Goal: Information Seeking & Learning: Learn about a topic

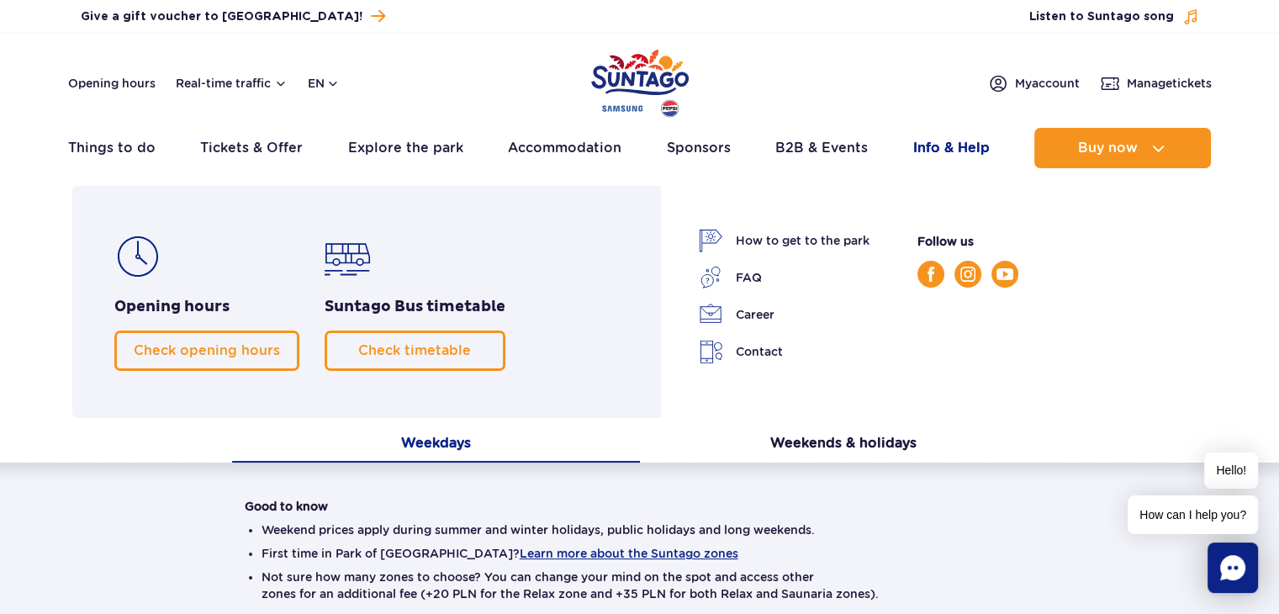
click at [932, 154] on link "Info & Help" at bounding box center [951, 148] width 76 height 40
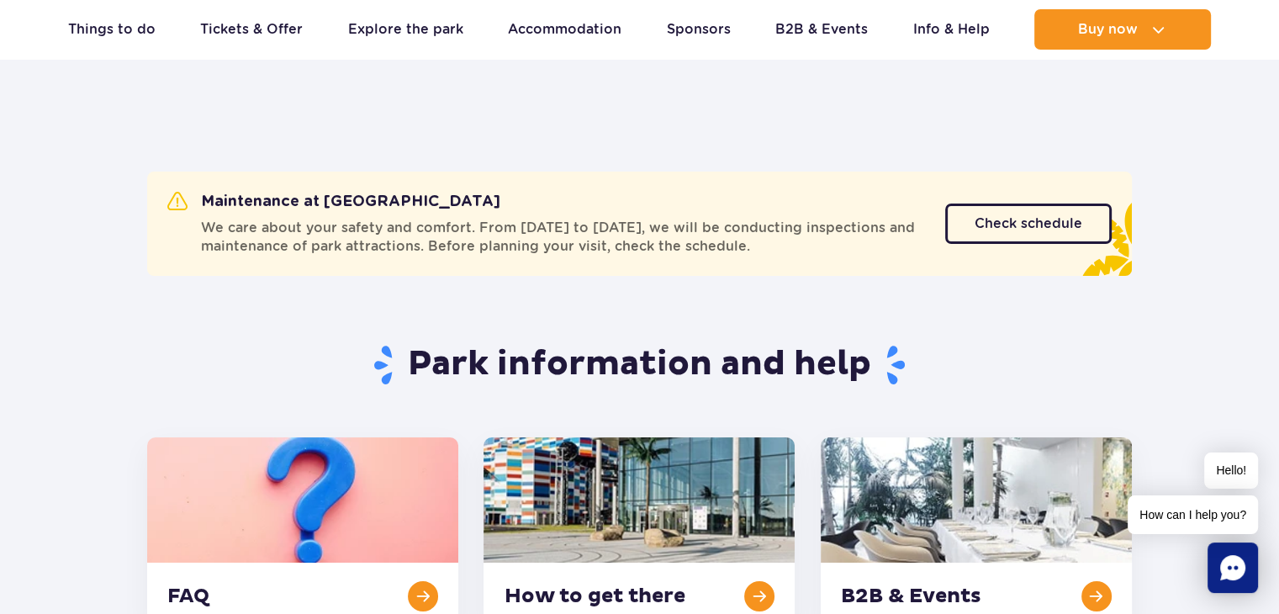
scroll to position [56, 0]
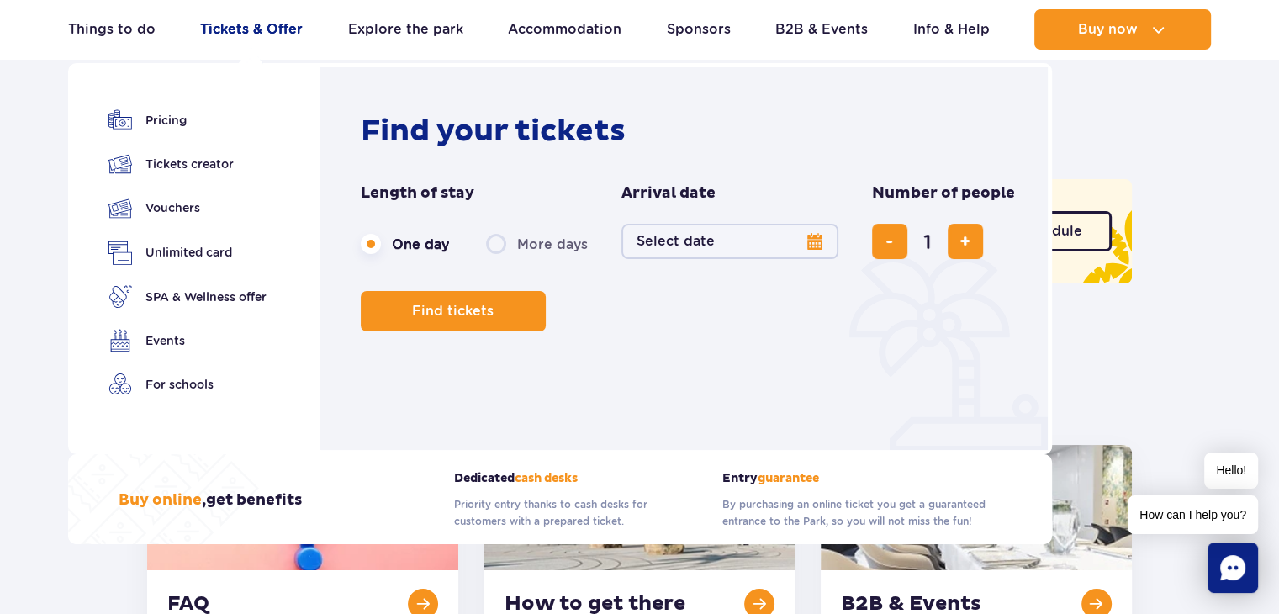
click at [247, 37] on link "Tickets & Offer" at bounding box center [251, 29] width 103 height 40
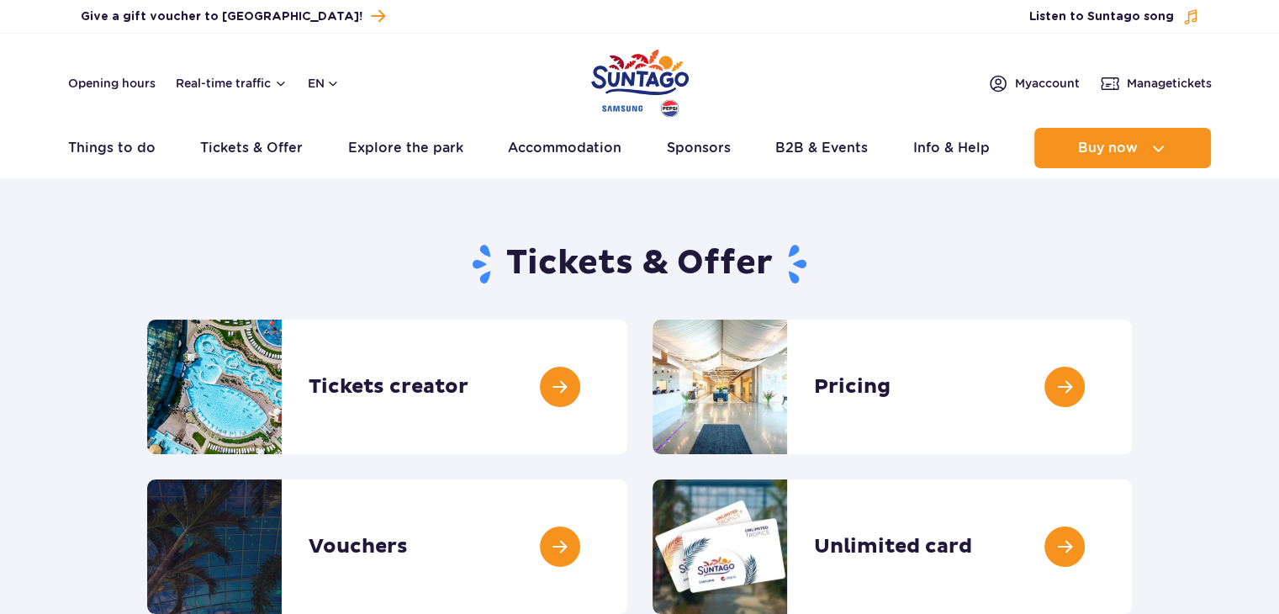
click at [247, 37] on header "Opening hours Real-time traffic en PL EN UA My account Manage tickets Real-time…" at bounding box center [639, 106] width 1279 height 144
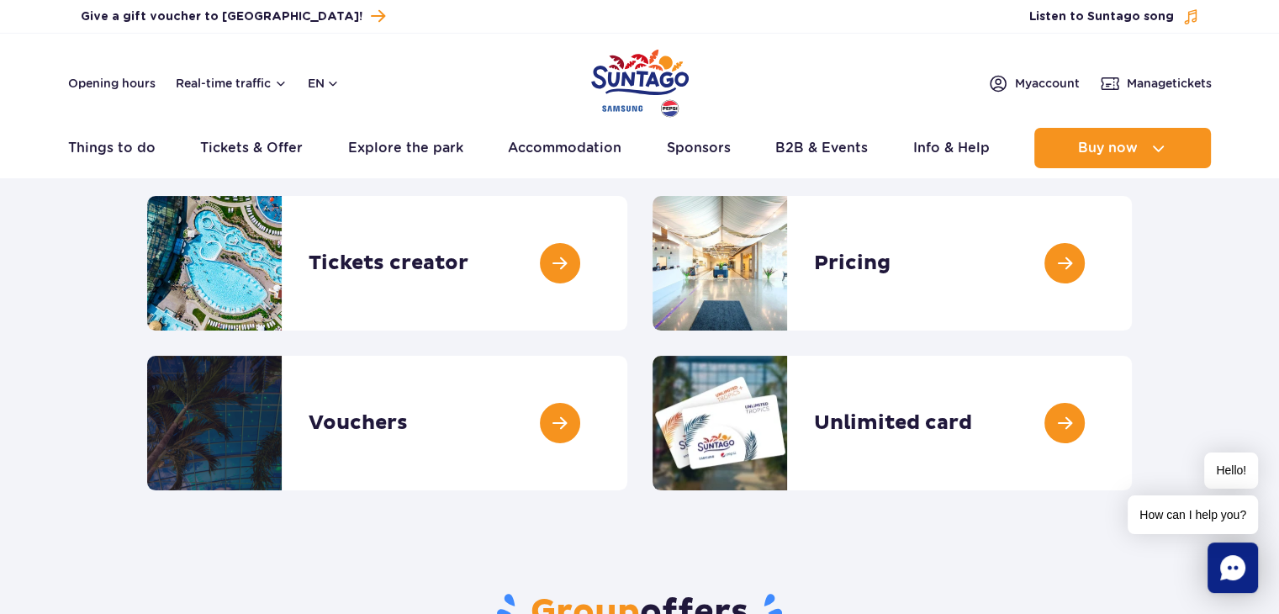
scroll to position [133, 0]
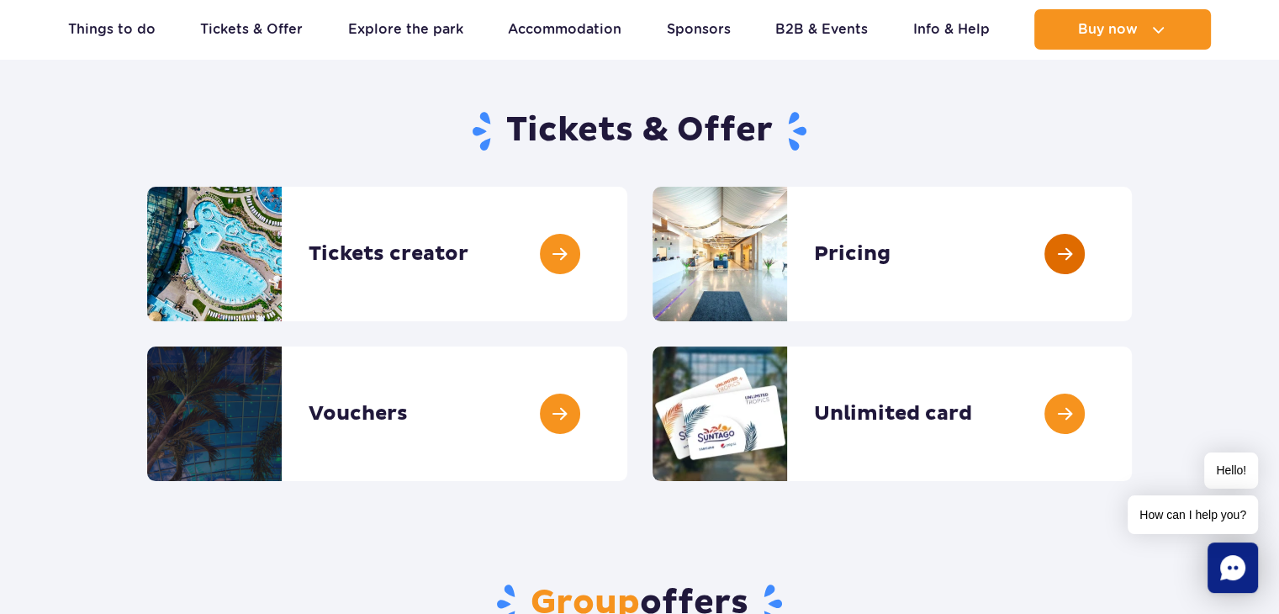
click at [1131, 251] on link at bounding box center [1131, 254] width 0 height 134
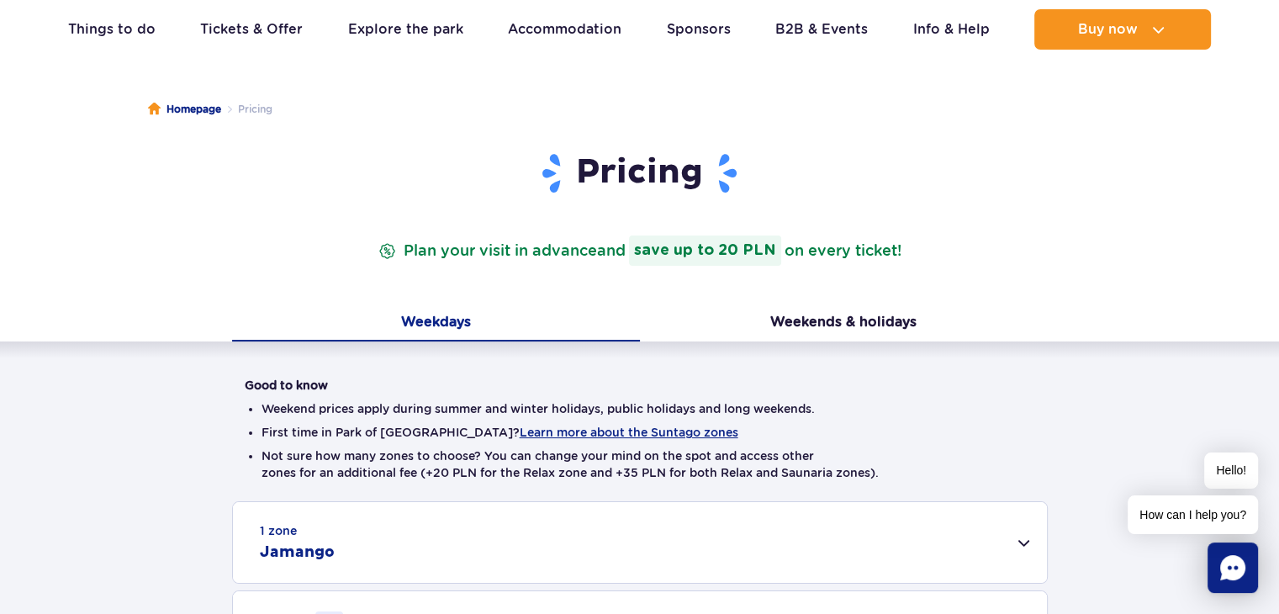
scroll to position [134, 0]
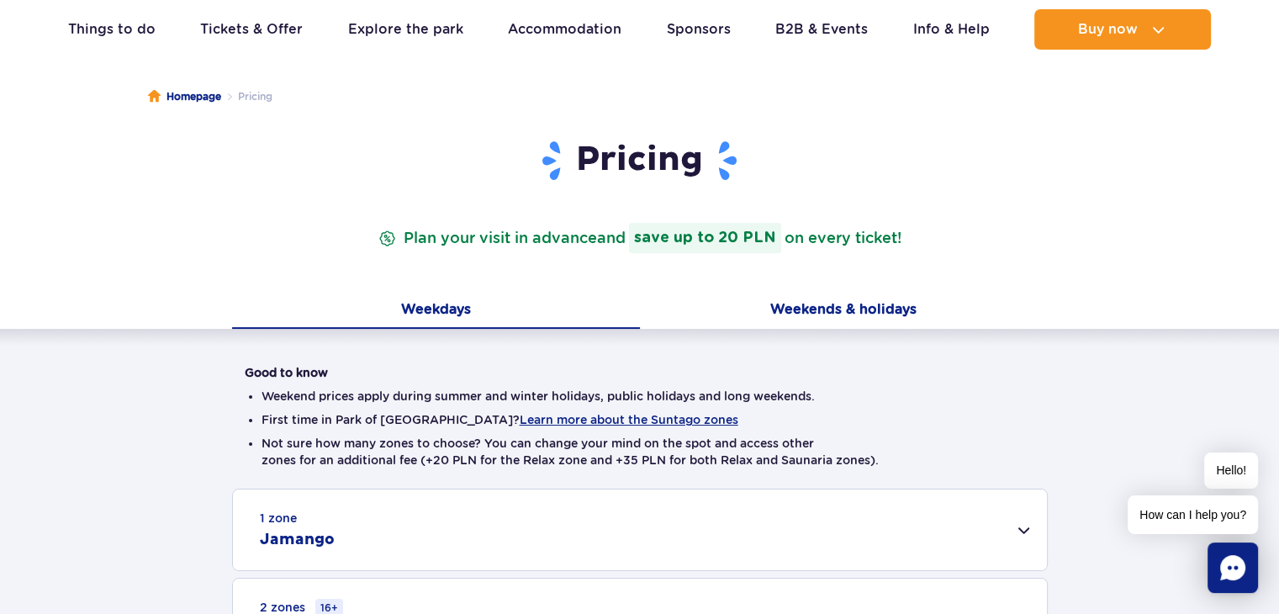
click at [888, 308] on button "Weekends & holidays" at bounding box center [844, 310] width 408 height 35
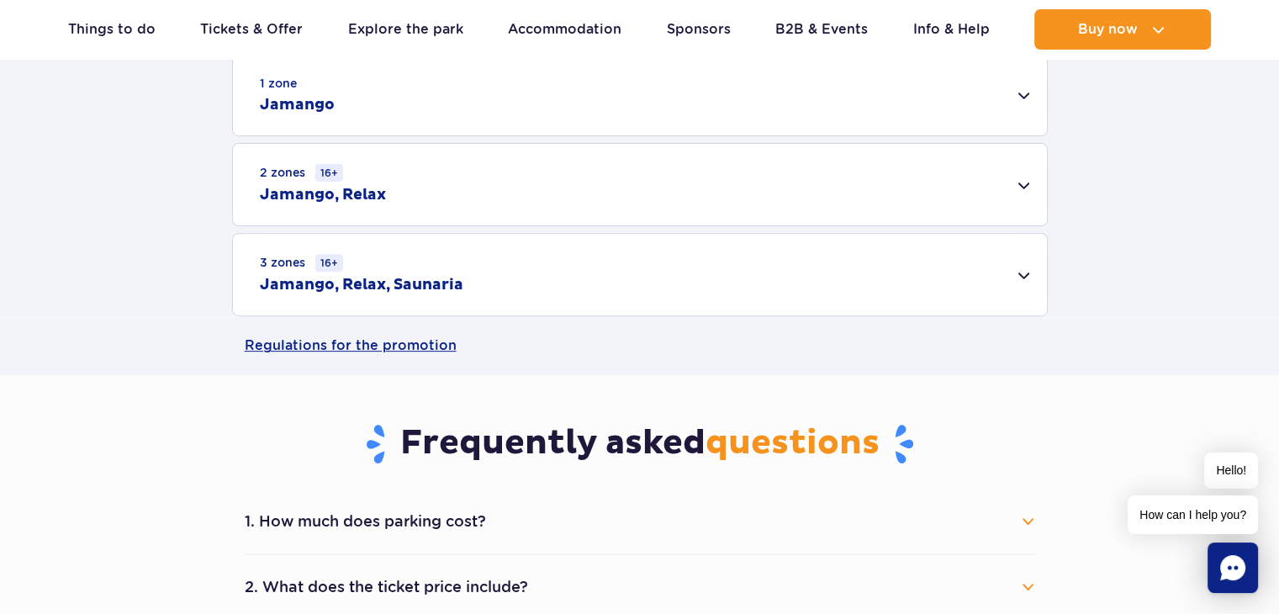
scroll to position [562, 0]
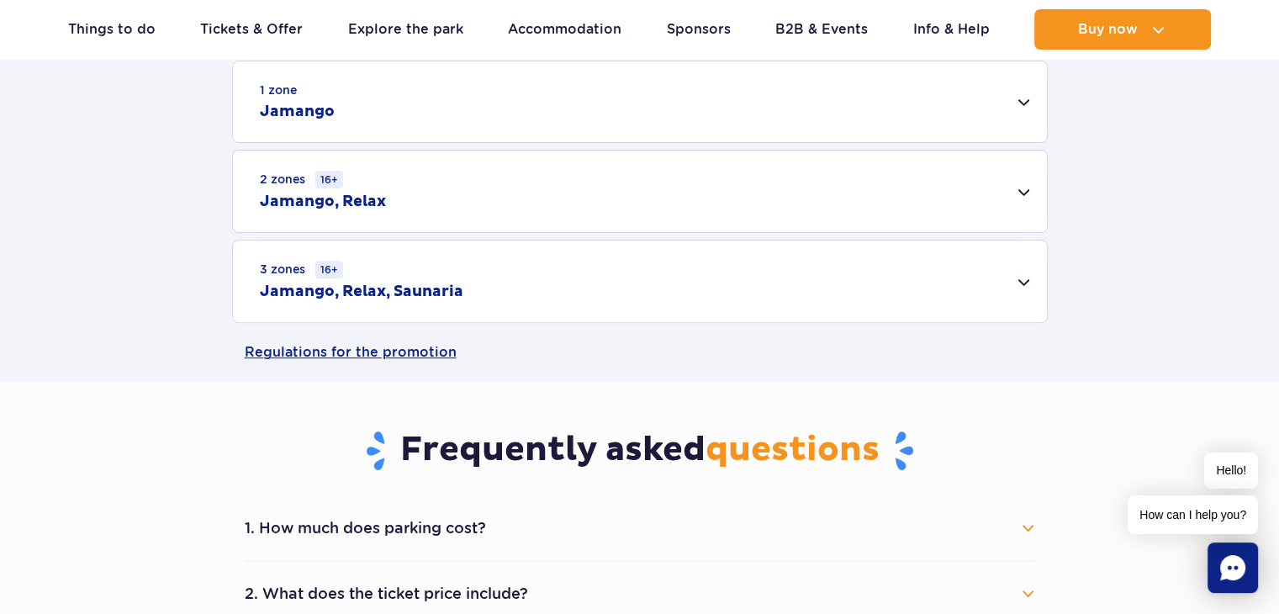
click at [1025, 98] on div "1 zone Jamango" at bounding box center [640, 101] width 814 height 81
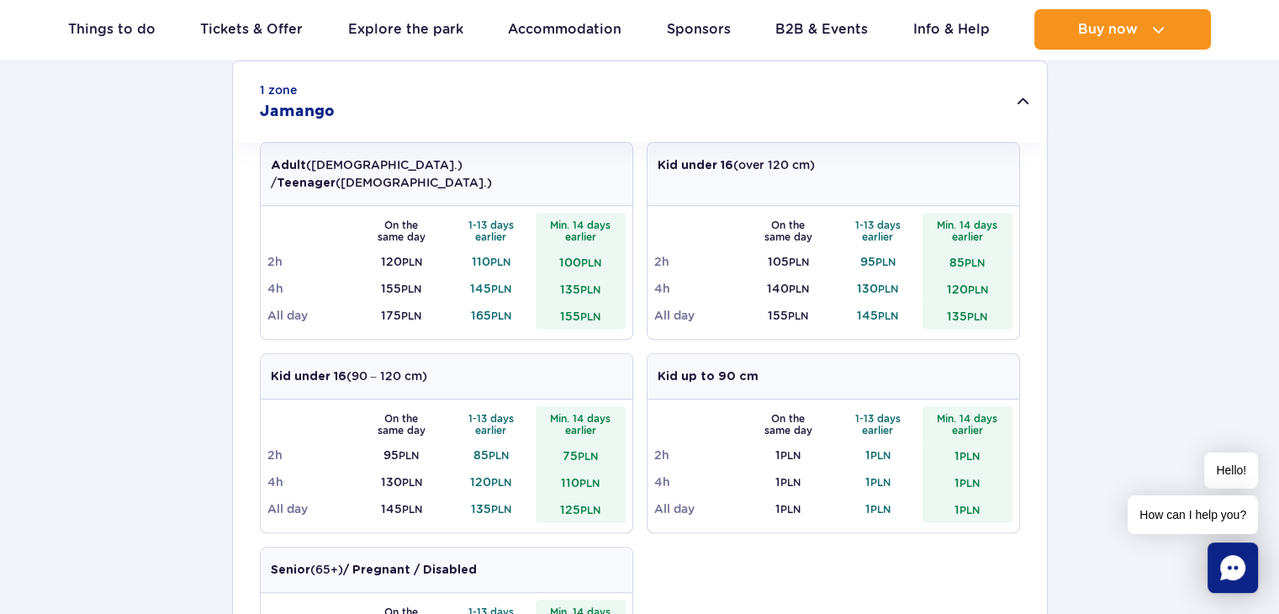
click at [1025, 98] on div "1 zone Jamango" at bounding box center [640, 101] width 814 height 81
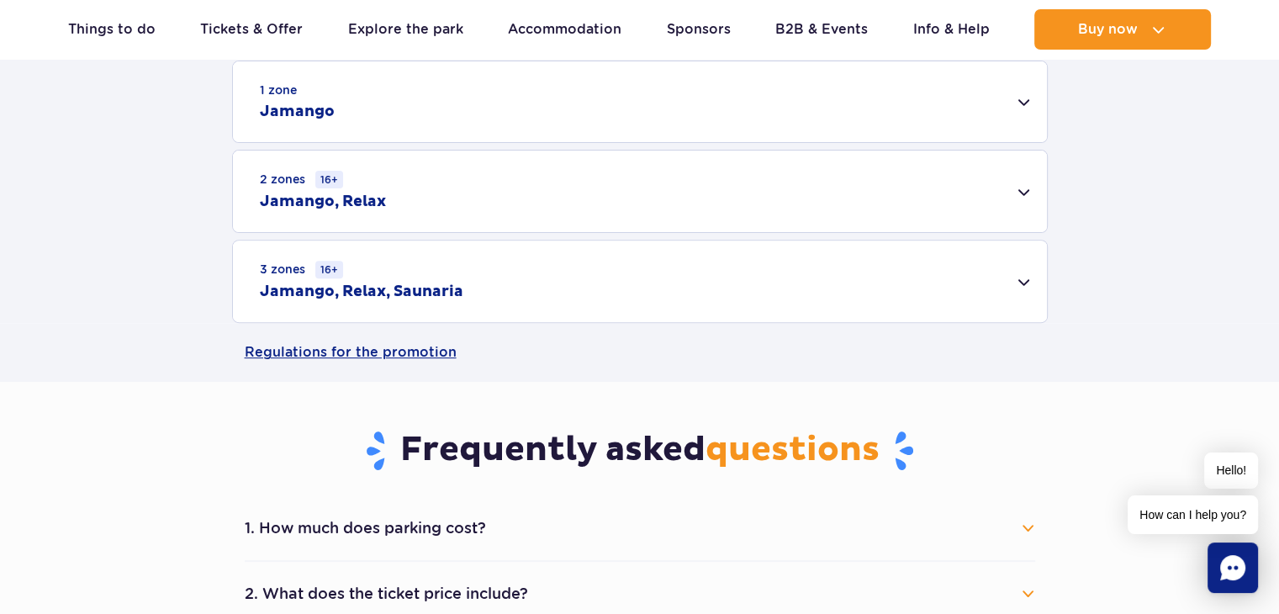
click at [1022, 188] on div "2 zones 16+ [GEOGRAPHIC_DATA], Relax" at bounding box center [640, 191] width 814 height 82
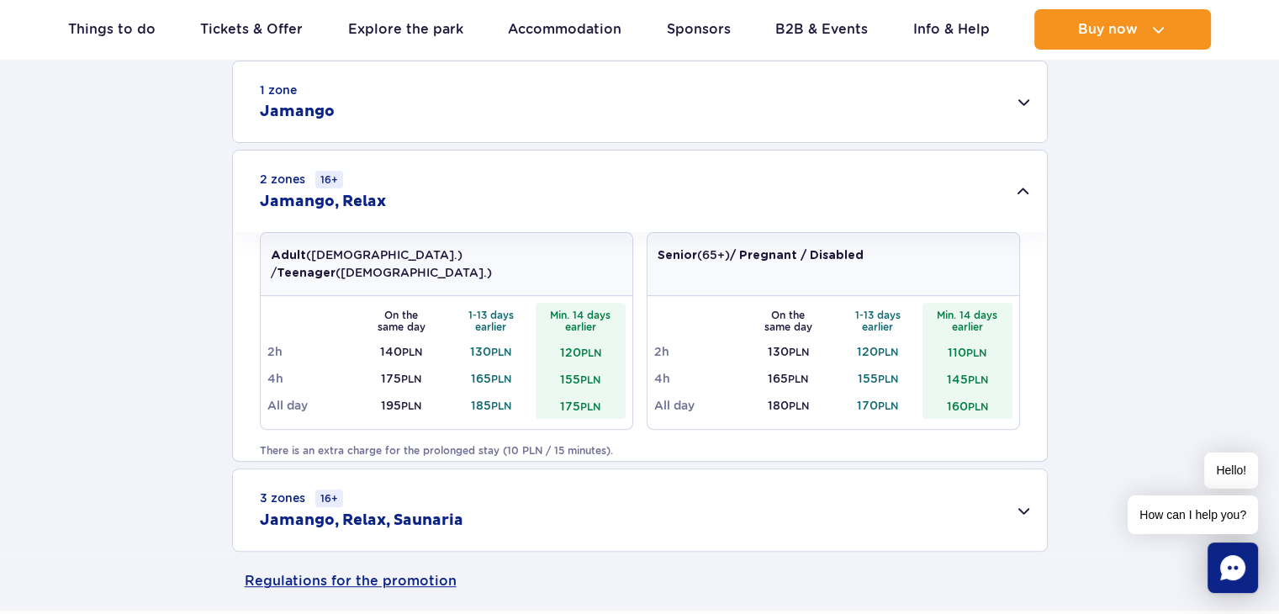
click at [1022, 188] on div "2 zones 16+ [GEOGRAPHIC_DATA], Relax" at bounding box center [640, 191] width 814 height 82
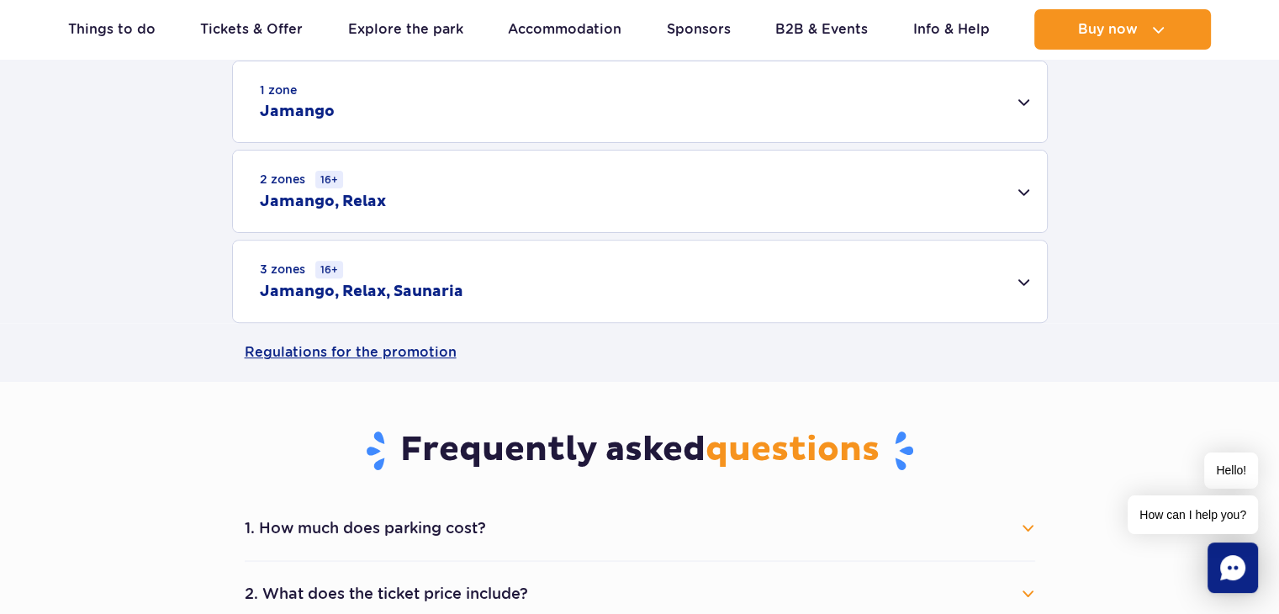
click at [1022, 277] on div "3 zones 16+ Jamango, Relax, Saunaria" at bounding box center [640, 281] width 814 height 82
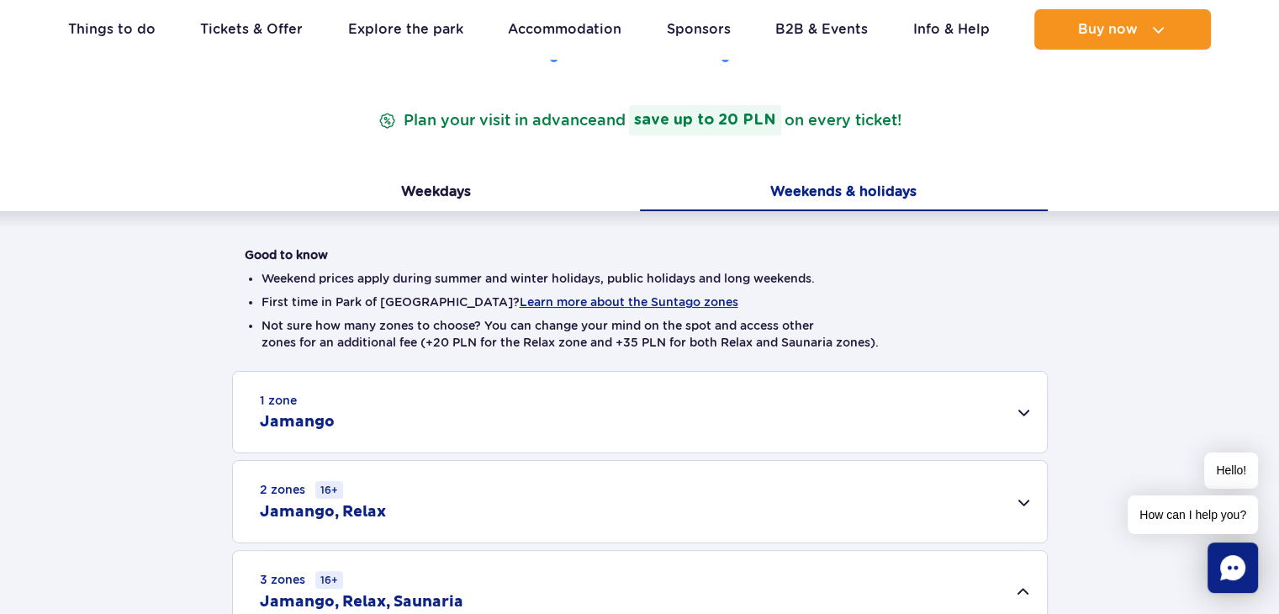
scroll to position [238, 0]
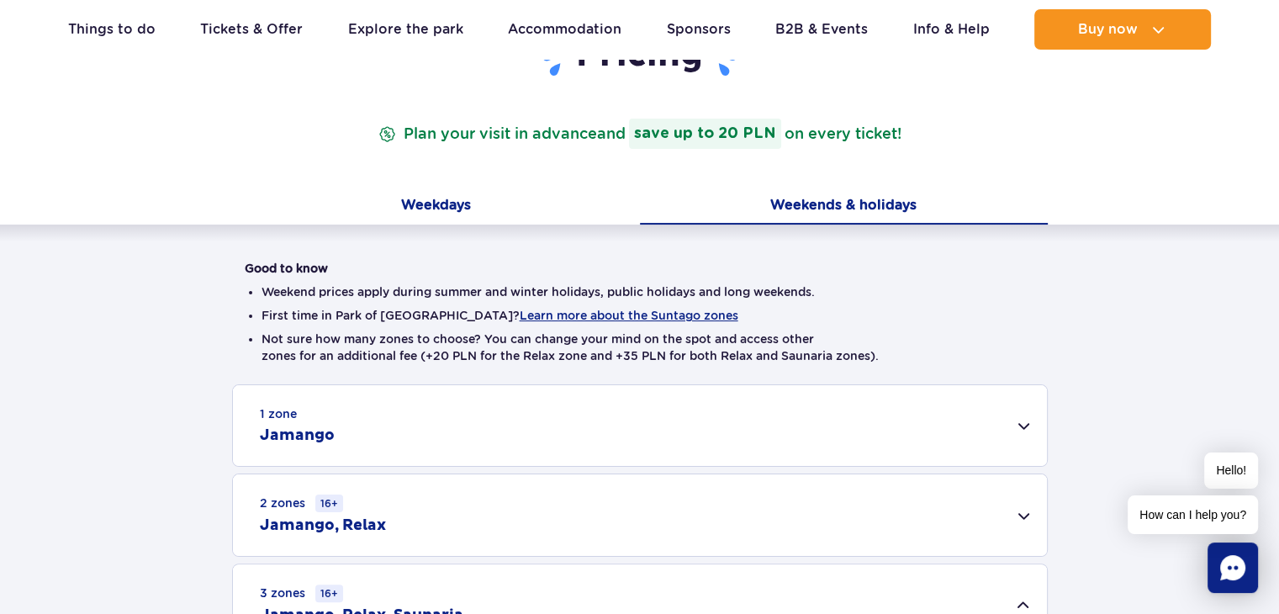
click at [437, 194] on button "Weekdays" at bounding box center [436, 206] width 408 height 35
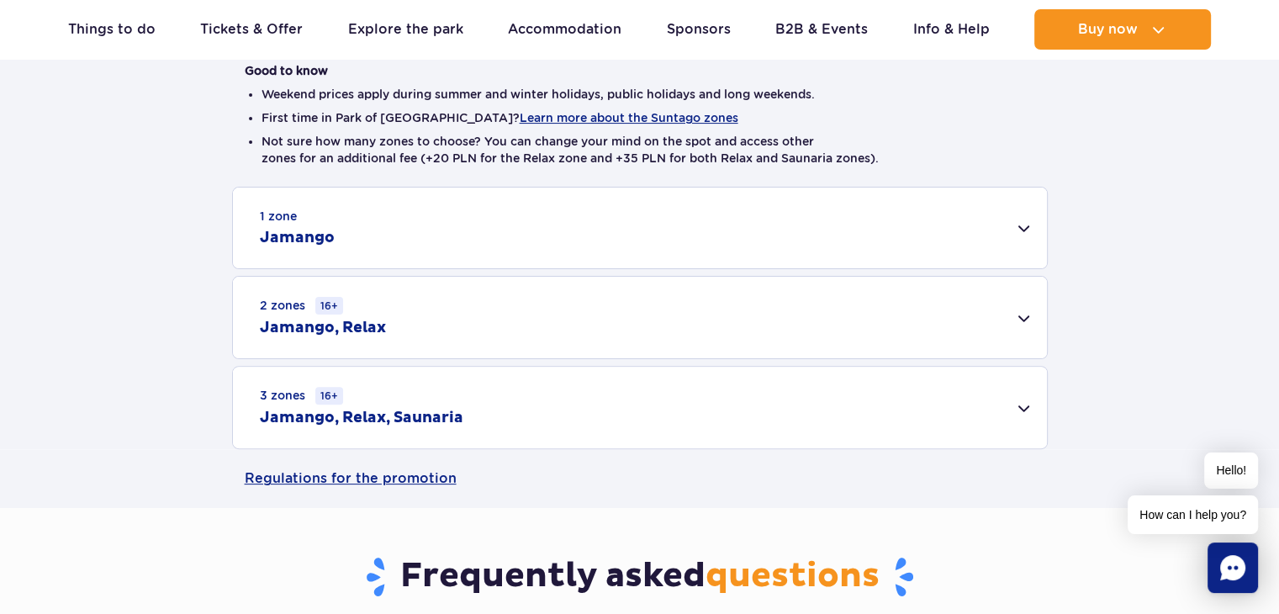
scroll to position [436, 0]
click at [1022, 408] on div "3 zones 16+ Jamango, Relax, Saunaria" at bounding box center [640, 407] width 814 height 82
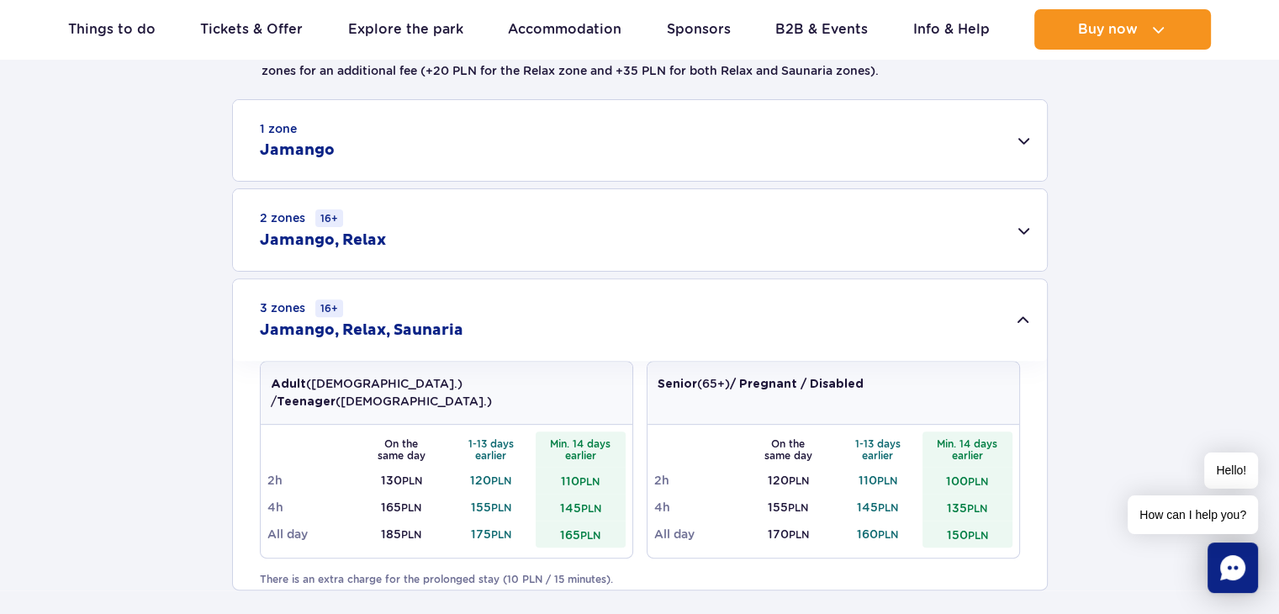
scroll to position [526, 0]
